Goal: Task Accomplishment & Management: Use online tool/utility

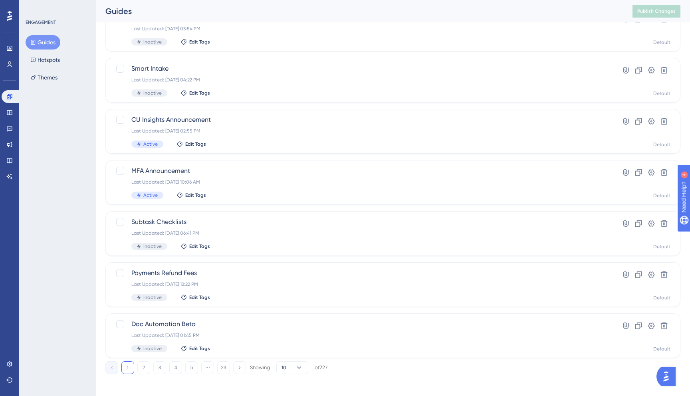
scroll to position [224, 0]
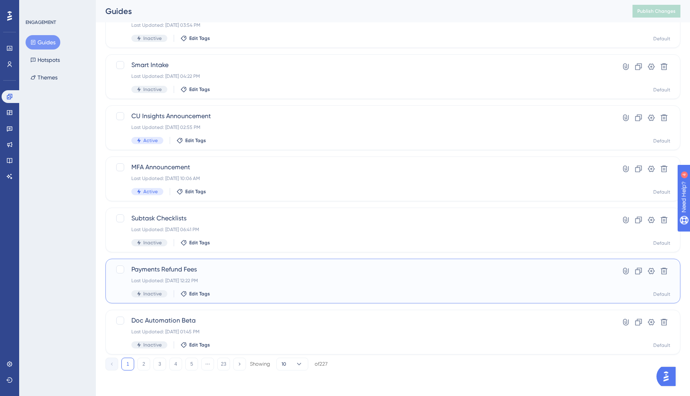
click at [181, 265] on span "Payments Refund Fees" at bounding box center [360, 270] width 459 height 10
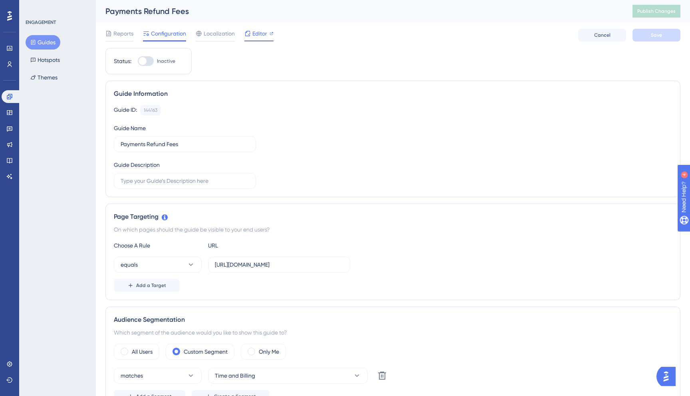
click at [261, 32] on span "Editor" at bounding box center [259, 34] width 15 height 10
click at [50, 42] on button "Guides" at bounding box center [43, 42] width 35 height 14
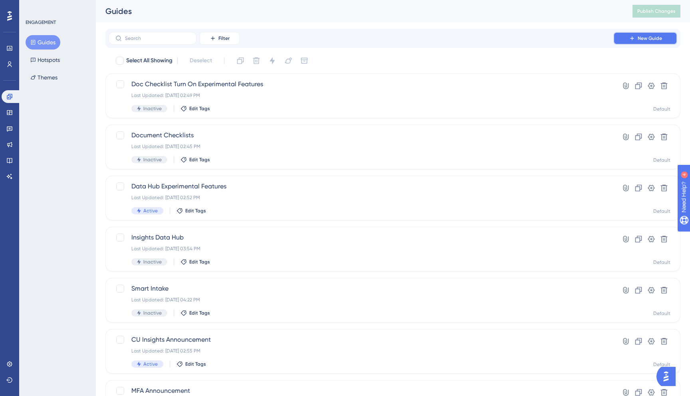
click at [645, 34] on button "New Guide" at bounding box center [645, 38] width 64 height 13
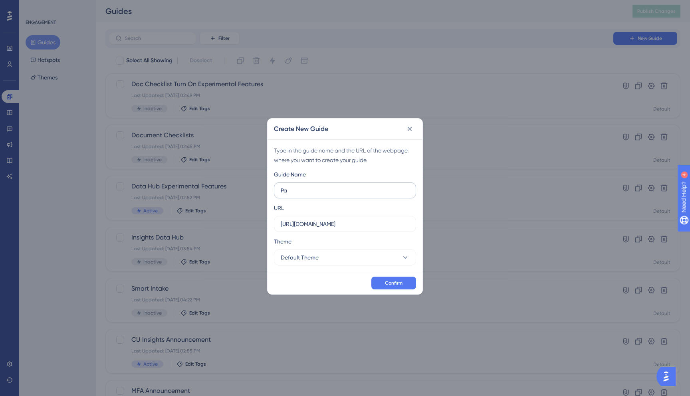
type input "P"
type input "Legacy Payments Updates"
click at [362, 228] on label "[URL][DOMAIN_NAME]" at bounding box center [345, 224] width 142 height 16
click at [362, 228] on input "[URL][DOMAIN_NAME]" at bounding box center [345, 224] width 129 height 9
click at [362, 228] on label "[URL][DOMAIN_NAME]" at bounding box center [345, 224] width 142 height 16
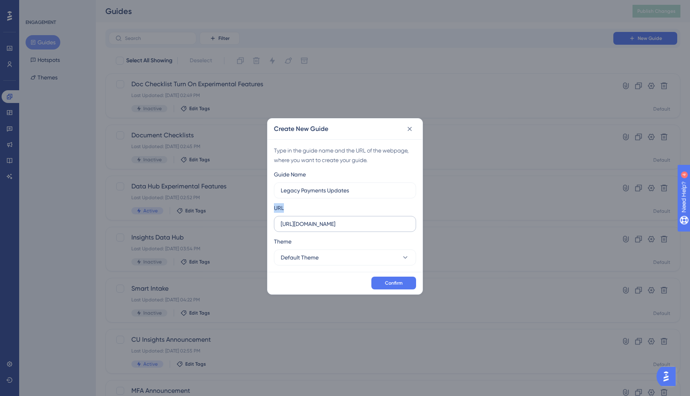
click at [362, 228] on input "[URL][DOMAIN_NAME]" at bounding box center [345, 224] width 129 height 9
click at [362, 228] on label "[URL][DOMAIN_NAME]" at bounding box center [345, 224] width 142 height 16
click at [362, 228] on input "[URL][DOMAIN_NAME]" at bounding box center [345, 224] width 129 height 9
paste input "[URL][DOMAIN_NAME]"
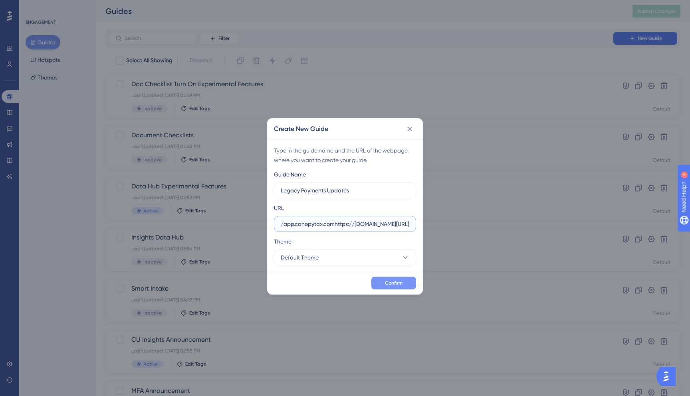
type input "https://app.canopytax.comhttps://[DOMAIN_NAME][URL]"
click at [392, 283] on span "Confirm" at bounding box center [394, 283] width 18 height 6
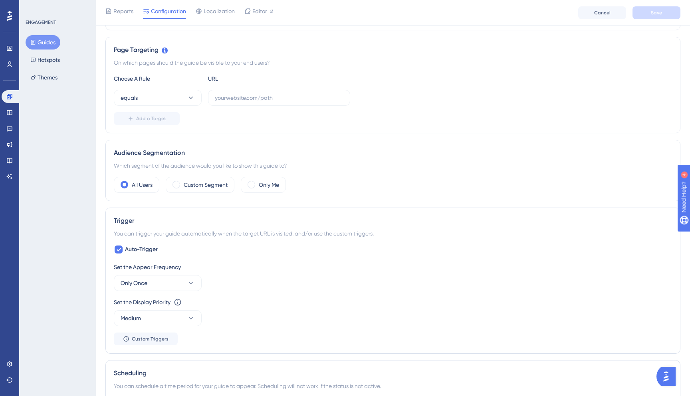
scroll to position [132, 0]
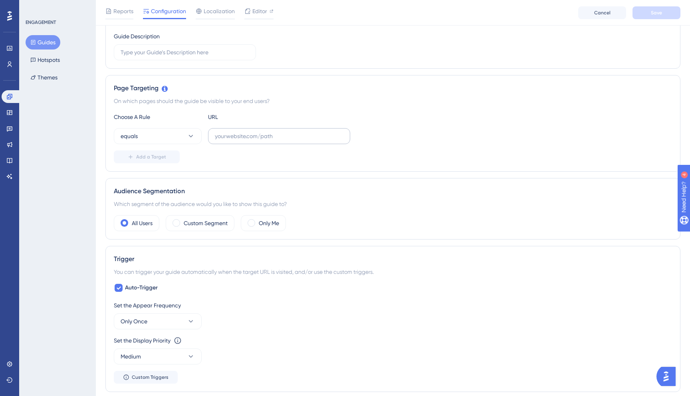
click at [257, 141] on label at bounding box center [279, 136] width 142 height 16
click at [257, 141] on input "text" at bounding box center [279, 136] width 129 height 9
paste input "[URL][DOMAIN_NAME]"
type input "[URL][DOMAIN_NAME]"
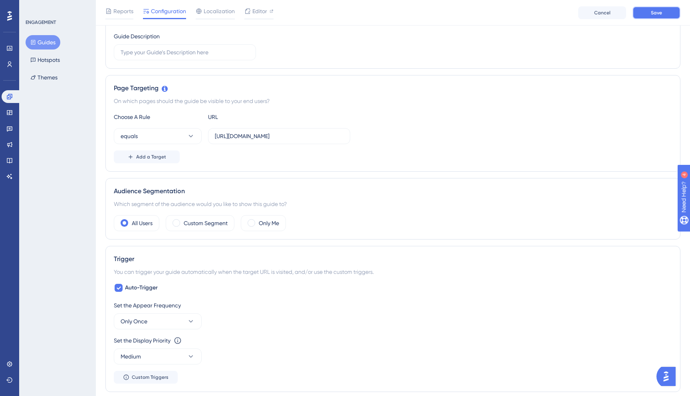
scroll to position [0, 0]
click at [645, 15] on button "Save" at bounding box center [656, 12] width 48 height 13
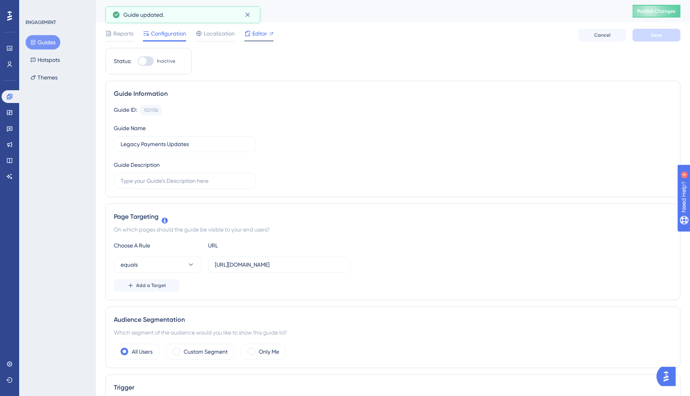
click at [263, 32] on span "Editor" at bounding box center [259, 34] width 15 height 10
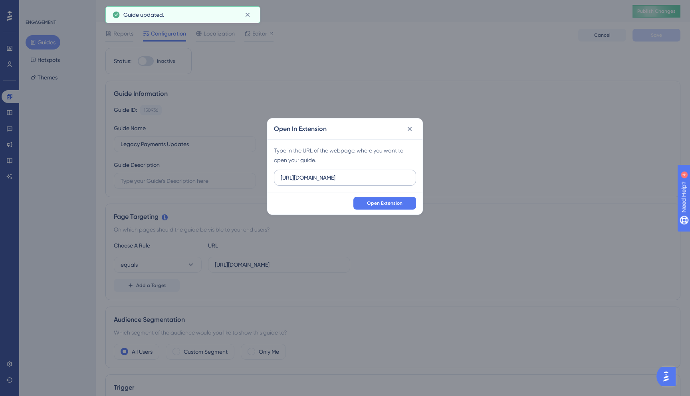
click at [374, 178] on input "[URL][DOMAIN_NAME]" at bounding box center [345, 177] width 129 height 9
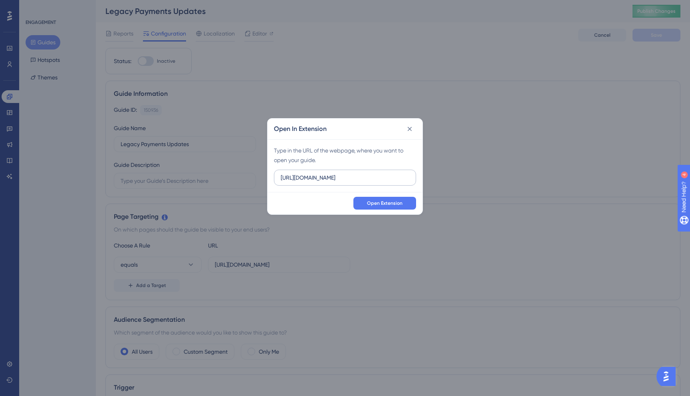
click at [374, 178] on input "[URL][DOMAIN_NAME]" at bounding box center [345, 177] width 129 height 9
drag, startPoint x: 385, startPoint y: 178, endPoint x: 445, endPoint y: 176, distance: 59.9
click at [445, 176] on div "Open In Extension Type in the URL of the webpage, where you want to open your g…" at bounding box center [345, 198] width 690 height 396
click at [400, 176] on input "[URL][DOMAIN_NAME]" at bounding box center [345, 177] width 129 height 9
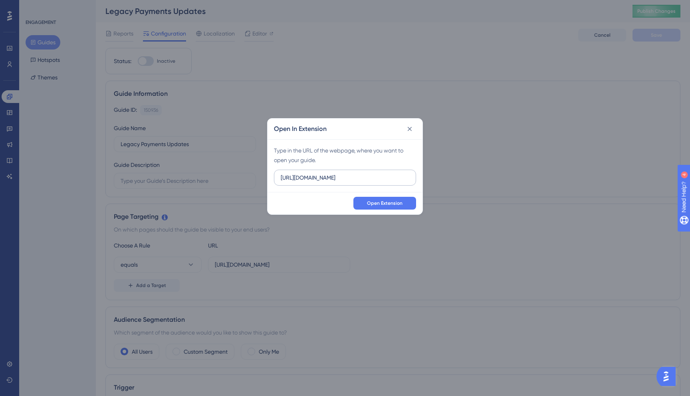
click at [400, 176] on input "[URL][DOMAIN_NAME]" at bounding box center [345, 177] width 129 height 9
type input "[URL][DOMAIN_NAME]"
click at [388, 204] on span "Open Extension" at bounding box center [385, 203] width 36 height 6
click at [410, 130] on icon at bounding box center [410, 129] width 8 height 8
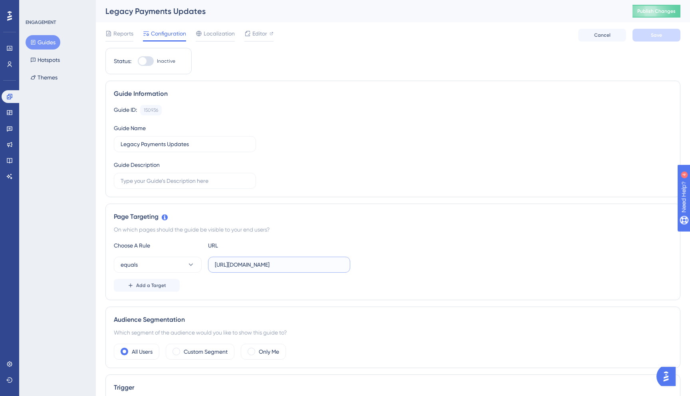
scroll to position [0, 5]
drag, startPoint x: 324, startPoint y: 265, endPoint x: 381, endPoint y: 273, distance: 57.2
click at [380, 272] on div "equals [URL][DOMAIN_NAME]" at bounding box center [393, 265] width 558 height 16
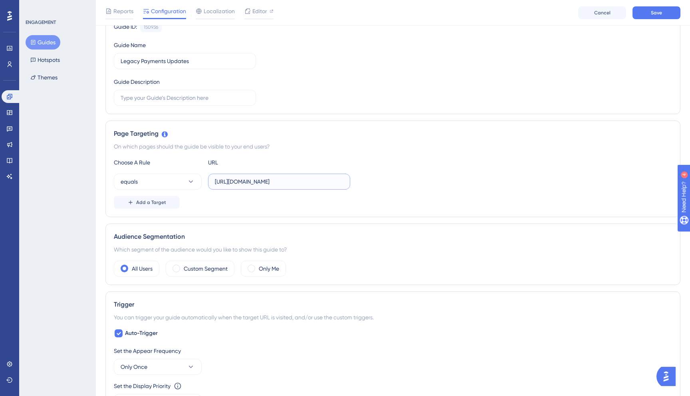
scroll to position [98, 0]
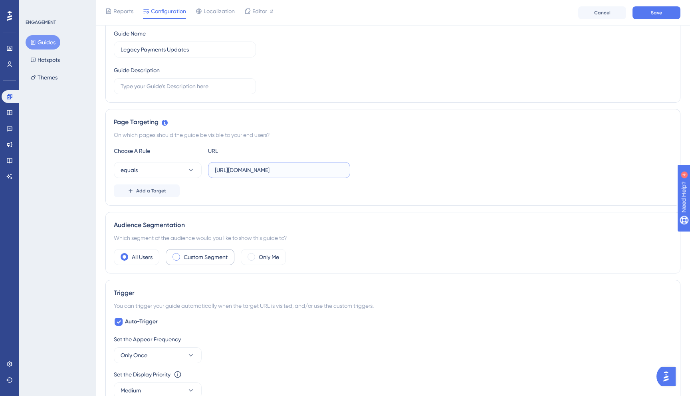
type input "[URL][DOMAIN_NAME]"
click at [192, 253] on label "Custom Segment" at bounding box center [206, 257] width 44 height 10
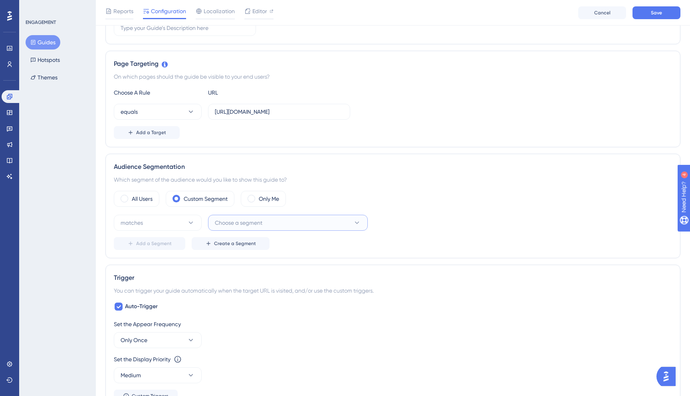
click at [244, 226] on span "Choose a segment" at bounding box center [238, 223] width 47 height 10
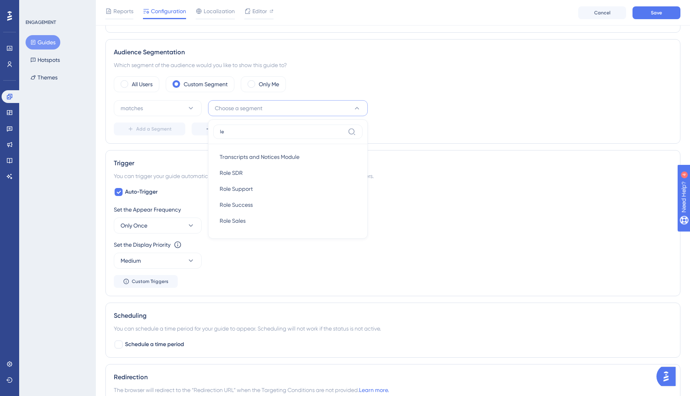
type input "l"
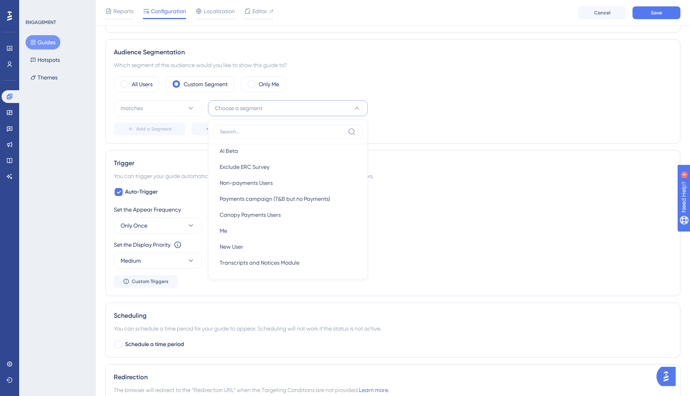
scroll to position [119, 0]
click at [269, 215] on span "Canopy Payments Users" at bounding box center [250, 214] width 61 height 10
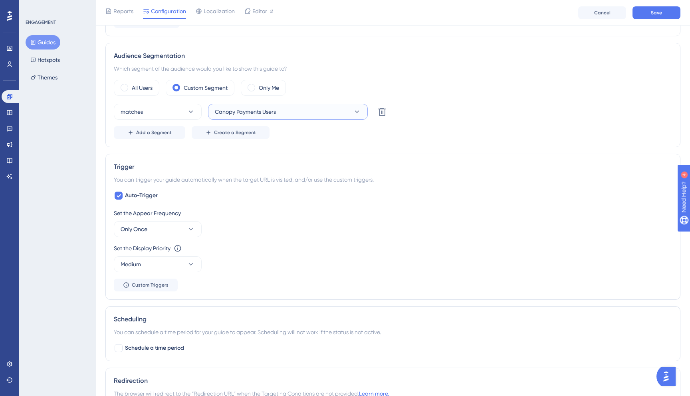
click at [304, 114] on button "Canopy Payments Users" at bounding box center [288, 112] width 160 height 16
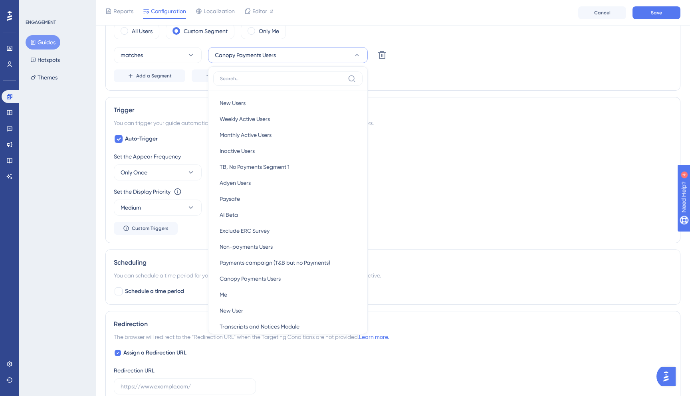
scroll to position [0, 0]
click at [667, 374] on img "Open AI Assistant Launcher" at bounding box center [666, 376] width 14 height 14
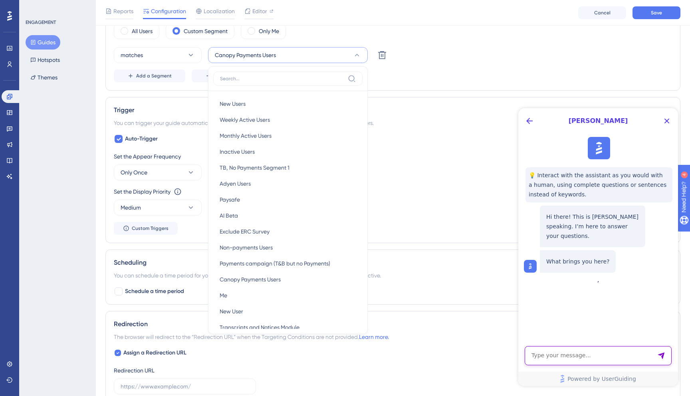
click at [575, 354] on textarea "AI Assistant Text Input" at bounding box center [597, 355] width 147 height 19
type textarea "Can I target specific users with my guides"
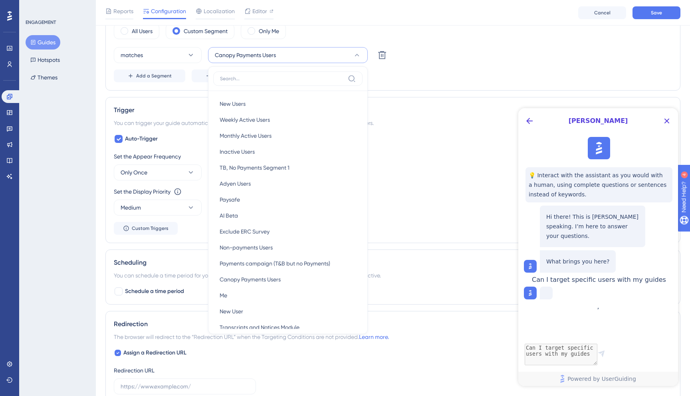
click at [392, 188] on div "Set the Display Priority This option will set the display priority between auto…" at bounding box center [393, 192] width 558 height 10
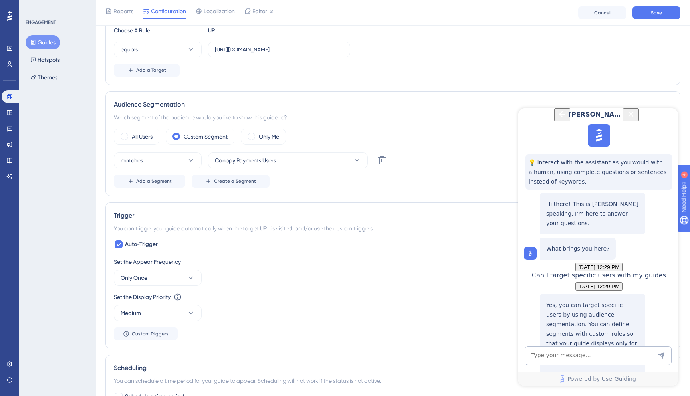
scroll to position [116, 0]
drag, startPoint x: 558, startPoint y: 241, endPoint x: 631, endPoint y: 287, distance: 85.9
click at [631, 228] on p "Yes, you can target specific users by using audience segmentation. You can defi…" at bounding box center [592, 213] width 93 height 29
click at [262, 160] on span "Canopy Payments Users" at bounding box center [245, 161] width 61 height 10
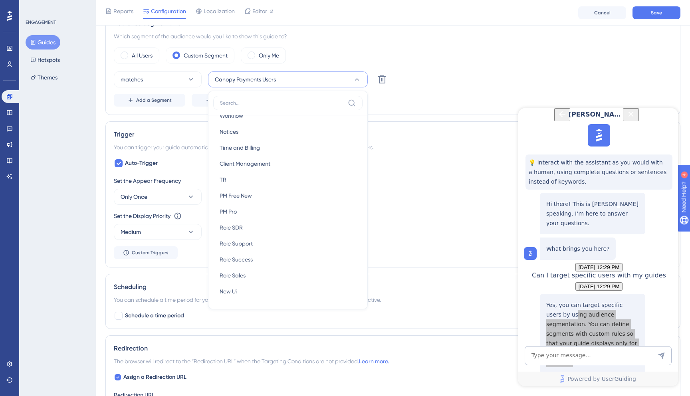
scroll to position [305, 0]
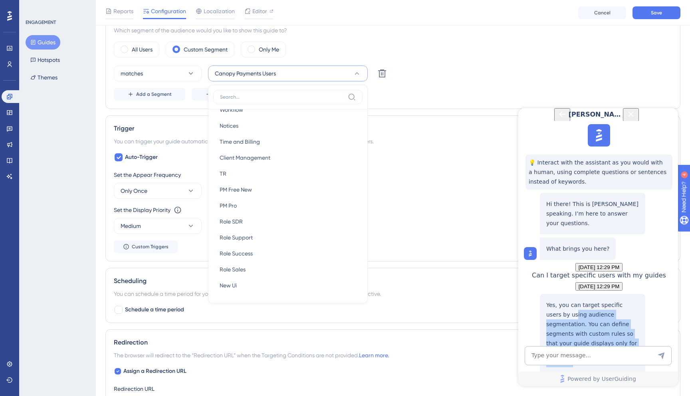
click at [633, 117] on icon "Close Button" at bounding box center [630, 113] width 5 height 5
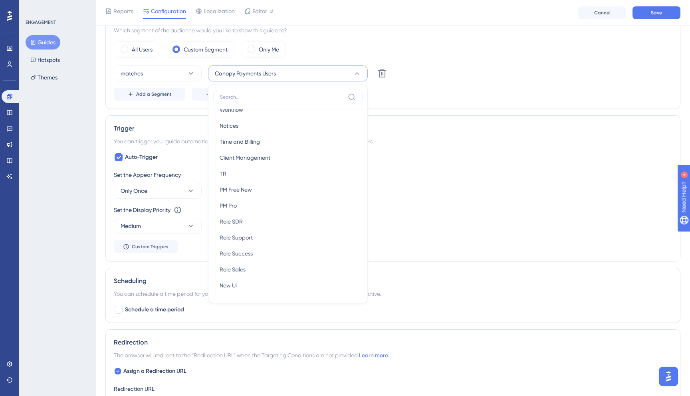
scroll to position [0, 0]
